Goal: Task Accomplishment & Management: Manage account settings

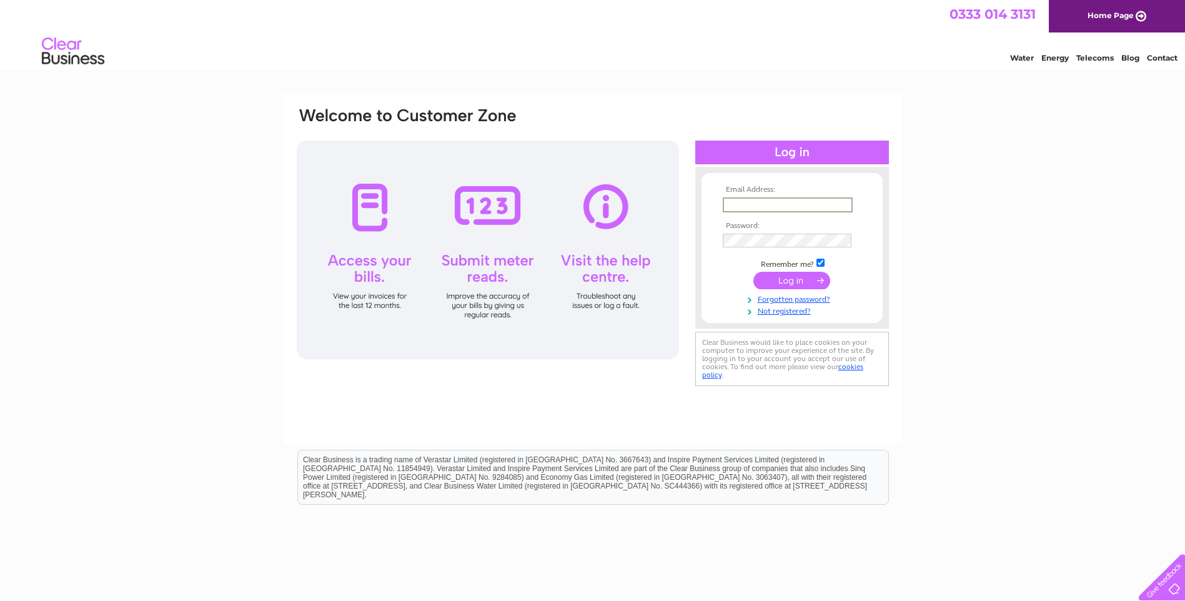
click at [787, 205] on input "text" at bounding box center [788, 204] width 130 height 15
type input "reservations@lechampignonsauvage.co.uk"
click at [791, 280] on input "submit" at bounding box center [791, 278] width 77 height 17
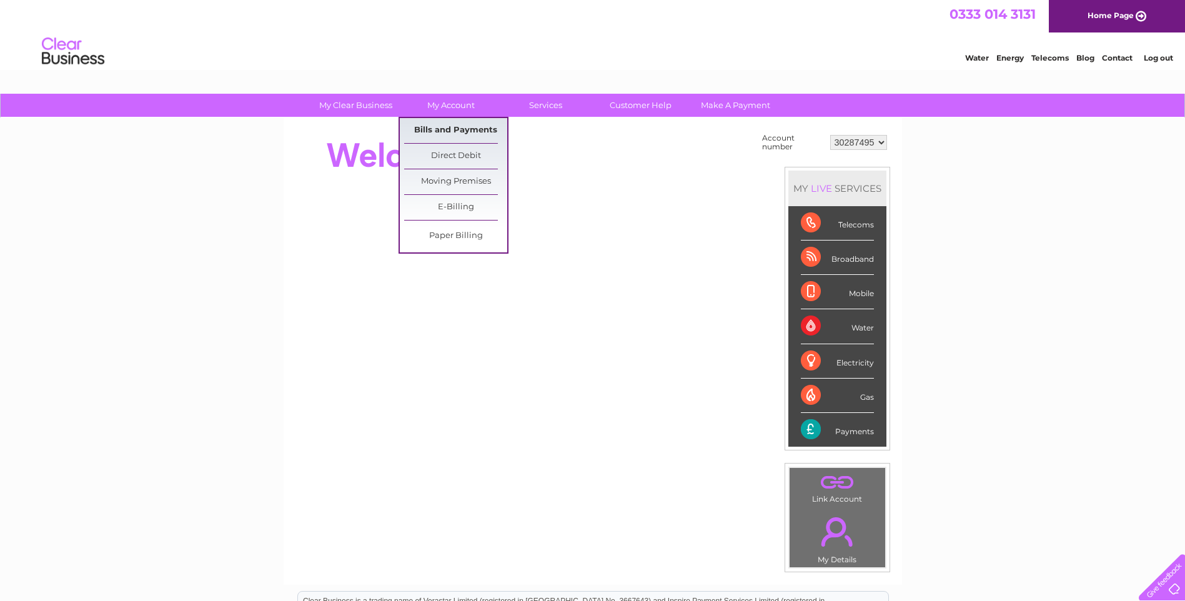
click at [420, 131] on link "Bills and Payments" at bounding box center [455, 130] width 103 height 25
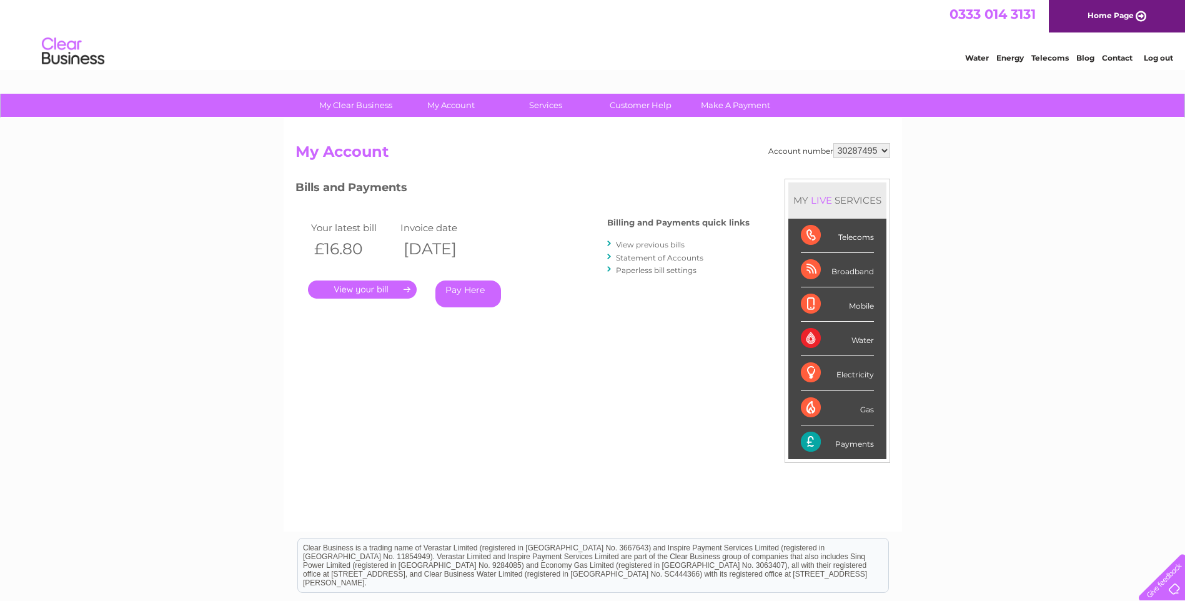
click at [338, 287] on link "." at bounding box center [362, 289] width 109 height 18
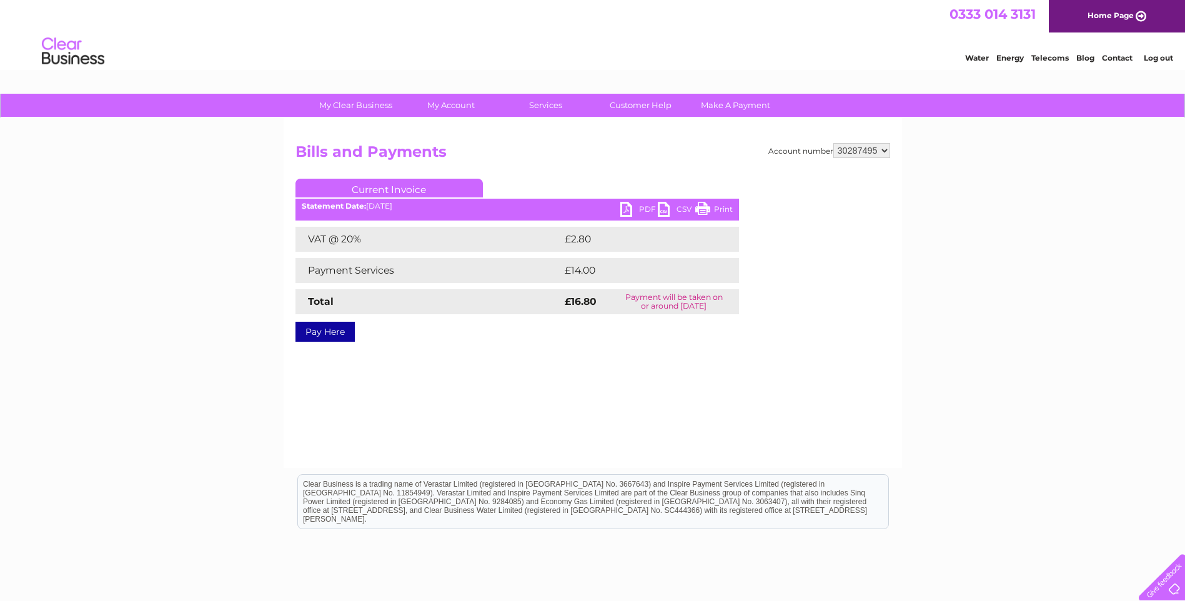
click at [626, 207] on link "PDF" at bounding box center [638, 211] width 37 height 18
click at [1158, 61] on link "Log out" at bounding box center [1158, 57] width 29 height 9
